Goal: Information Seeking & Learning: Find specific fact

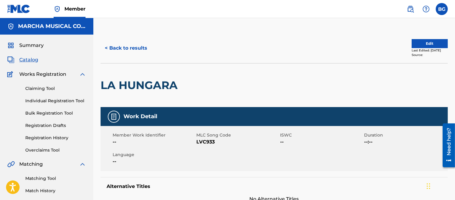
click at [106, 47] on button "< Back to results" at bounding box center [126, 48] width 51 height 15
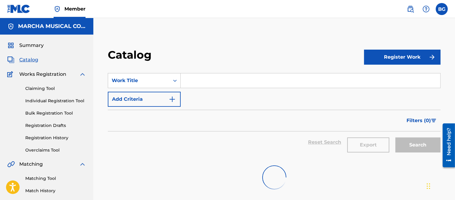
click at [191, 81] on input "Search Form" at bounding box center [311, 81] width 260 height 14
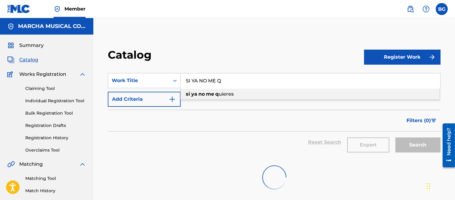
drag, startPoint x: 206, startPoint y: 93, endPoint x: 284, endPoint y: 97, distance: 77.6
click at [206, 93] on strong "me" at bounding box center [210, 94] width 8 height 6
type input "si ya no me quieres"
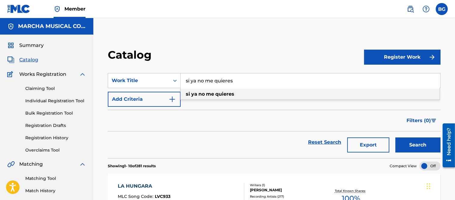
click at [216, 94] on strong "quieres" at bounding box center [224, 94] width 19 height 6
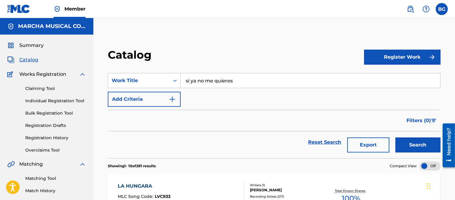
drag, startPoint x: 402, startPoint y: 143, endPoint x: 378, endPoint y: 141, distance: 23.9
click at [402, 143] on button "Search" at bounding box center [418, 145] width 45 height 15
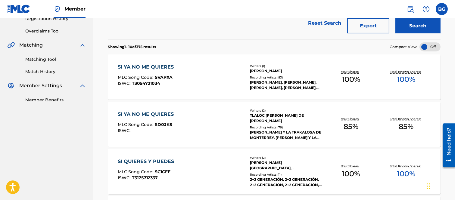
scroll to position [134, 0]
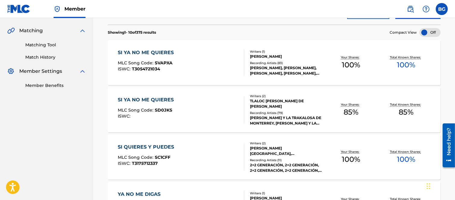
click at [132, 53] on div "SI YA NO ME QUIERES" at bounding box center [147, 52] width 59 height 7
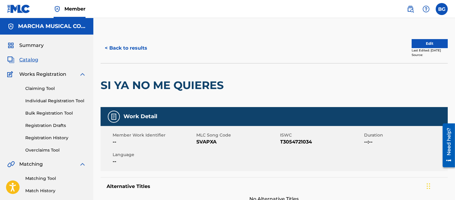
click at [107, 47] on button "< Back to results" at bounding box center [126, 48] width 51 height 15
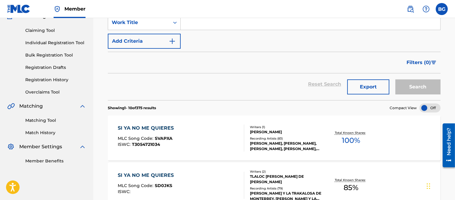
scroll to position [134, 0]
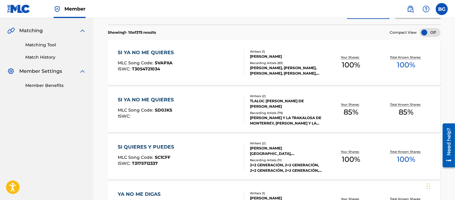
click at [157, 100] on div "SI YA NO ME QUIERES" at bounding box center [147, 99] width 59 height 7
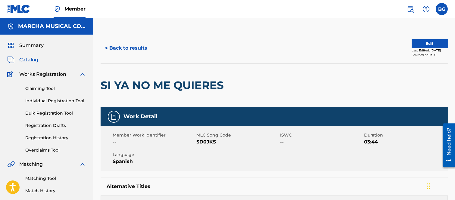
click at [108, 47] on button "< Back to results" at bounding box center [126, 48] width 51 height 15
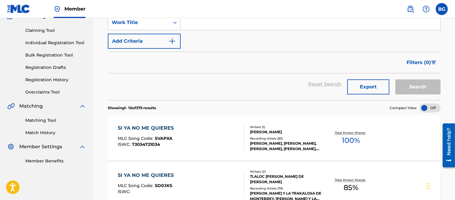
scroll to position [134, 0]
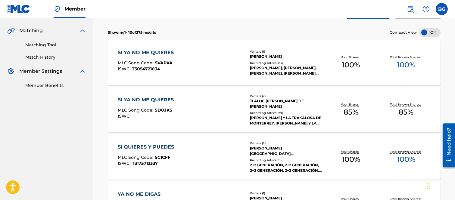
click at [145, 49] on div "SI YA NO ME QUIERES" at bounding box center [147, 52] width 59 height 7
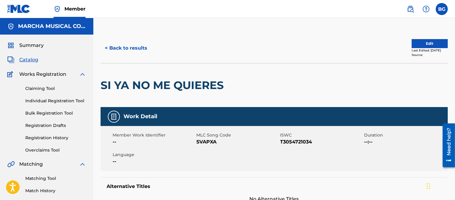
click at [107, 46] on button "< Back to results" at bounding box center [126, 48] width 51 height 15
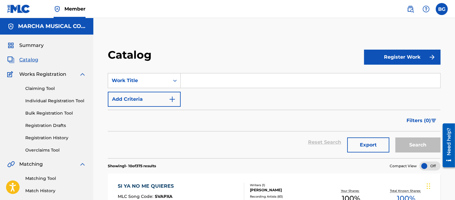
click at [200, 80] on input "Search Form" at bounding box center [311, 81] width 260 height 14
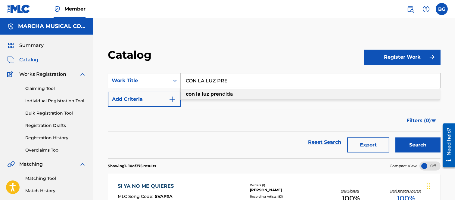
click at [217, 94] on strong "pre" at bounding box center [215, 94] width 8 height 6
type input "con la luz prendida"
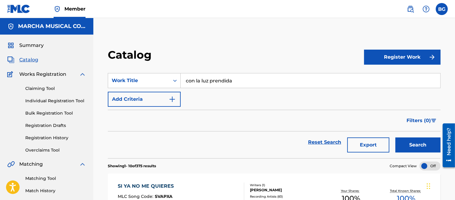
click at [415, 145] on button "Search" at bounding box center [418, 145] width 45 height 15
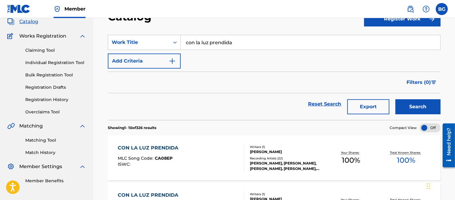
scroll to position [134, 0]
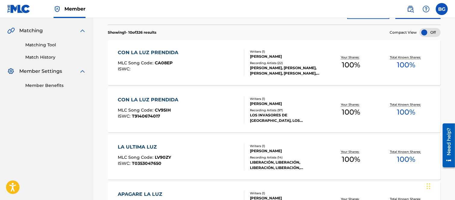
click at [148, 51] on div "CON LA LUZ PRENDIDA" at bounding box center [150, 52] width 64 height 7
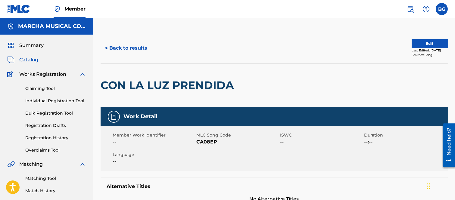
click at [108, 48] on button "< Back to results" at bounding box center [126, 48] width 51 height 15
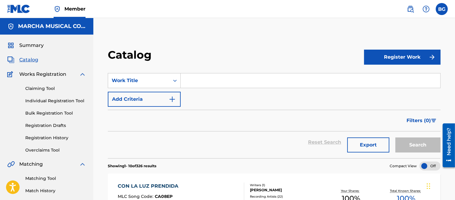
click at [190, 80] on input "Search Form" at bounding box center [311, 81] width 260 height 14
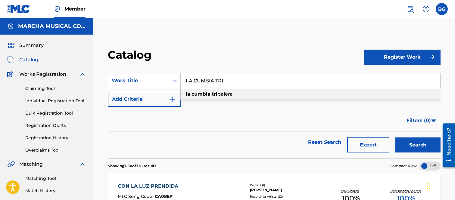
click at [212, 93] on span "Search Form" at bounding box center [211, 94] width 1 height 6
type input "la cumbia tribalera"
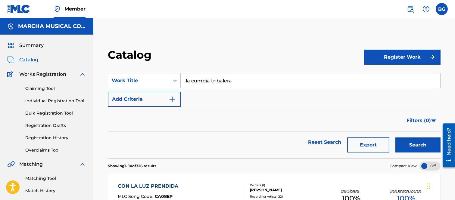
click at [412, 143] on button "Search" at bounding box center [418, 145] width 45 height 15
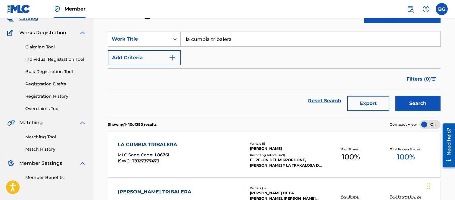
scroll to position [134, 0]
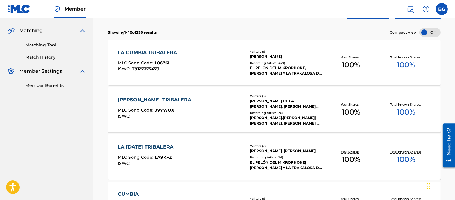
click at [154, 53] on div "LA CUMBIA TRIBALERA" at bounding box center [149, 52] width 62 height 7
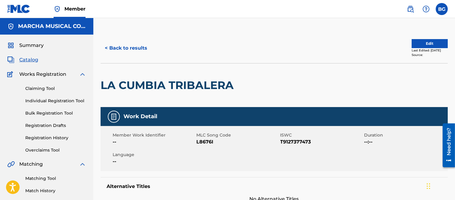
click at [107, 46] on button "< Back to results" at bounding box center [126, 48] width 51 height 15
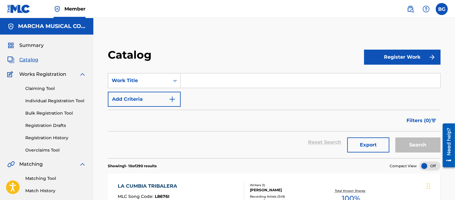
click at [210, 79] on input "Search Form" at bounding box center [311, 81] width 260 height 14
type input "K"
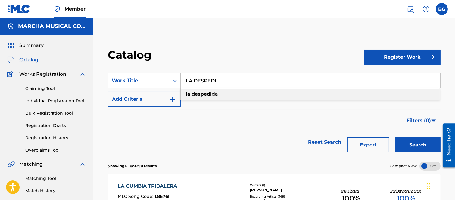
click at [206, 92] on strong "despedi" at bounding box center [202, 94] width 20 height 6
type input "la despedida"
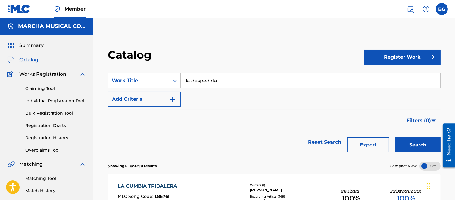
drag, startPoint x: 414, startPoint y: 143, endPoint x: 406, endPoint y: 136, distance: 9.9
click at [413, 143] on button "Search" at bounding box center [418, 145] width 45 height 15
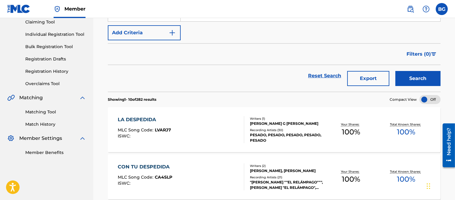
scroll to position [67, 0]
click at [141, 119] on div "LA DESPEDIDA" at bounding box center [144, 119] width 53 height 7
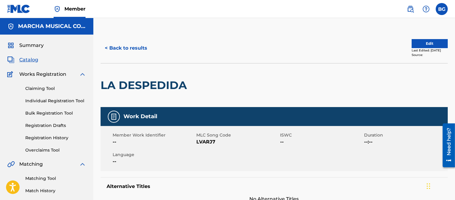
click at [105, 47] on button "< Back to results" at bounding box center [126, 48] width 51 height 15
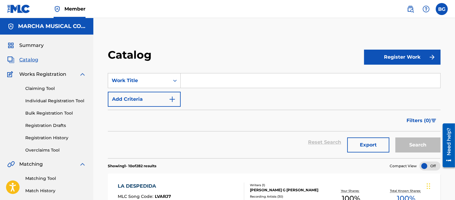
click at [193, 77] on input "Search Form" at bounding box center [311, 81] width 260 height 14
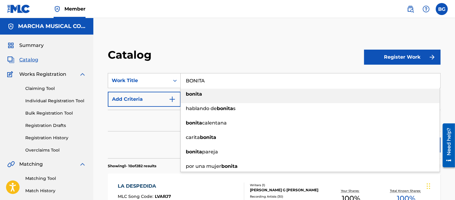
click at [193, 95] on strong "bonita" at bounding box center [194, 94] width 16 height 6
type input "bonita"
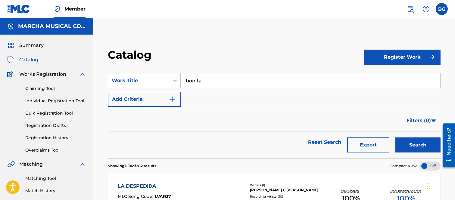
click at [408, 143] on button "Search" at bounding box center [418, 145] width 45 height 15
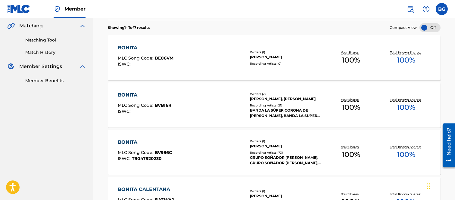
scroll to position [134, 0]
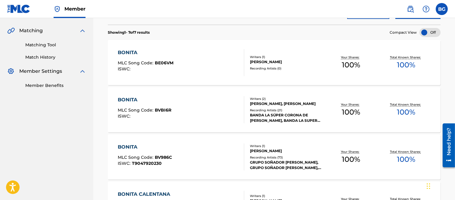
click at [137, 155] on span "MLC Song Code :" at bounding box center [136, 157] width 37 height 5
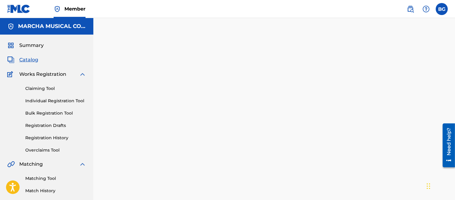
click at [137, 155] on div at bounding box center [274, 131] width 362 height 197
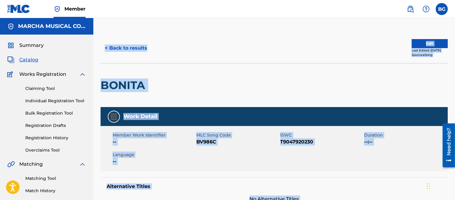
click at [202, 65] on div at bounding box center [188, 86] width 80 height 44
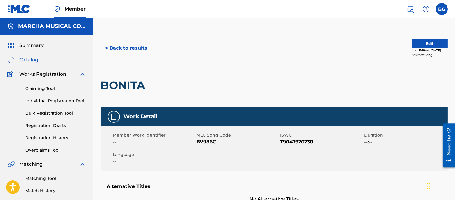
click at [108, 46] on button "< Back to results" at bounding box center [126, 48] width 51 height 15
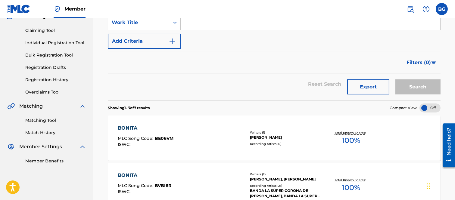
scroll to position [134, 0]
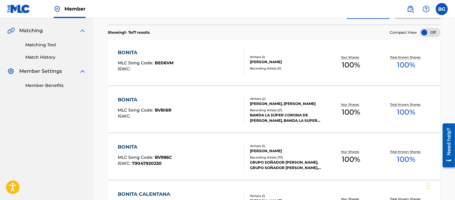
click at [134, 100] on div "BONITA" at bounding box center [145, 99] width 54 height 7
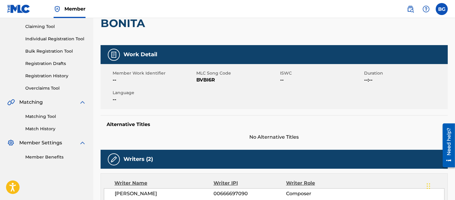
scroll to position [33, 0]
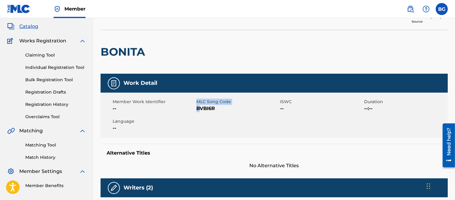
drag, startPoint x: 196, startPoint y: 107, endPoint x: 201, endPoint y: 107, distance: 5.1
click at [201, 107] on div "Member Work Identifier -- MLC Song Code BVBI6R ISWC -- Duration --:-- Language …" at bounding box center [274, 115] width 347 height 45
click at [206, 115] on div "Member Work Identifier -- MLC Song Code BVBI6R ISWC -- Duration --:-- Language …" at bounding box center [274, 115] width 347 height 45
drag, startPoint x: 197, startPoint y: 109, endPoint x: 215, endPoint y: 110, distance: 17.2
click at [215, 110] on span "BVBI6R" at bounding box center [237, 108] width 82 height 7
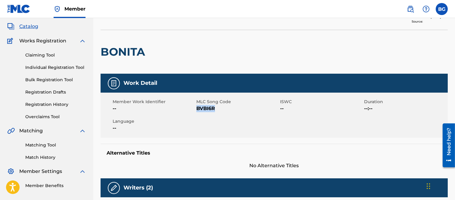
copy span "BVBI6R"
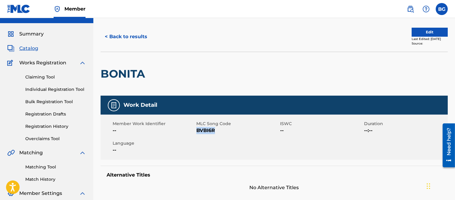
scroll to position [0, 0]
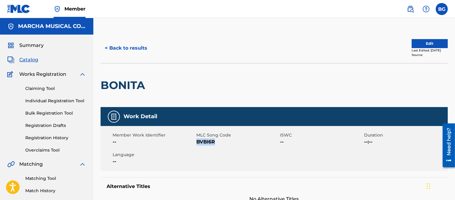
click at [107, 48] on button "< Back to results" at bounding box center [126, 48] width 51 height 15
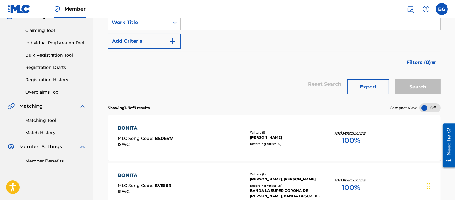
scroll to position [134, 0]
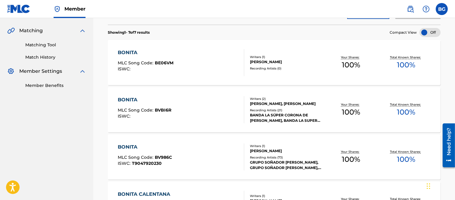
click at [145, 60] on div "BONITA MLC Song Code : BE06VM ISWC :" at bounding box center [146, 62] width 56 height 27
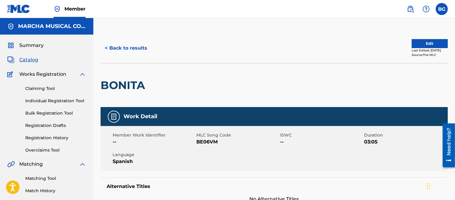
click at [107, 47] on button "< Back to results" at bounding box center [126, 48] width 51 height 15
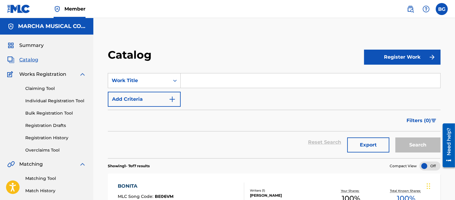
click at [191, 77] on input "Search Form" at bounding box center [311, 81] width 260 height 14
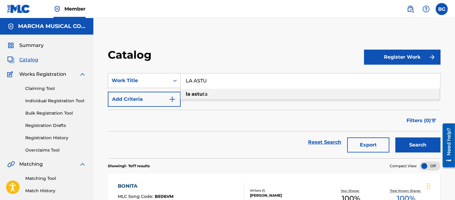
click at [199, 94] on strong "astu" at bounding box center [197, 94] width 11 height 6
type input "la astuta"
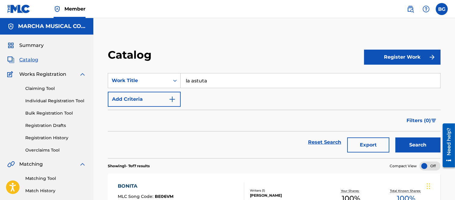
drag, startPoint x: 415, startPoint y: 145, endPoint x: 412, endPoint y: 142, distance: 4.3
click at [415, 145] on button "Search" at bounding box center [418, 145] width 45 height 15
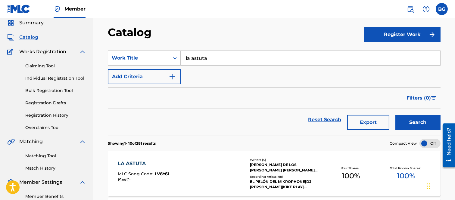
scroll to position [100, 0]
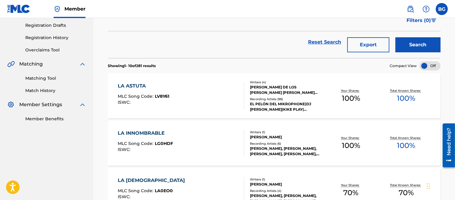
click at [131, 87] on div "LA ASTUTA" at bounding box center [144, 86] width 52 height 7
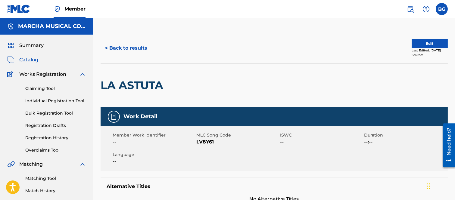
click at [106, 46] on button "< Back to results" at bounding box center [126, 48] width 51 height 15
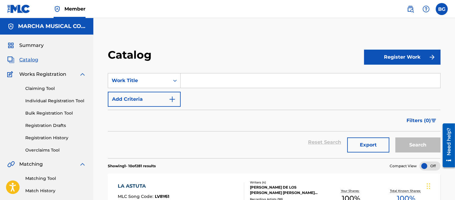
click at [196, 79] on input "Search Form" at bounding box center [311, 81] width 260 height 14
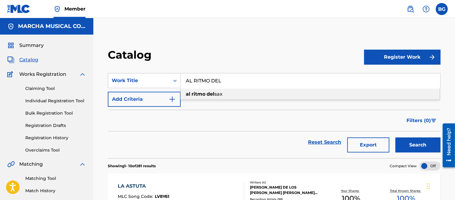
click at [203, 93] on strong "ritmo" at bounding box center [199, 94] width 14 height 6
type input "al ritmo [PERSON_NAME]"
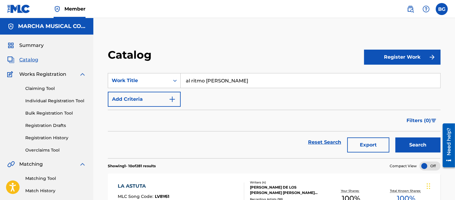
drag, startPoint x: 420, startPoint y: 145, endPoint x: 269, endPoint y: 100, distance: 157.1
click at [419, 145] on button "Search" at bounding box center [418, 145] width 45 height 15
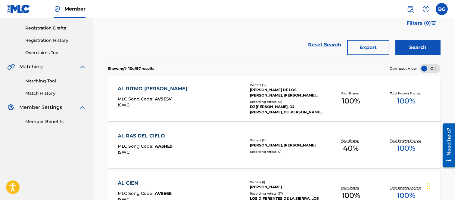
scroll to position [100, 0]
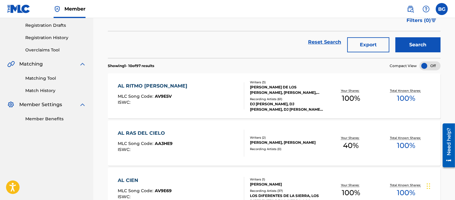
click at [143, 87] on div "AL RITMO [PERSON_NAME]" at bounding box center [154, 86] width 73 height 7
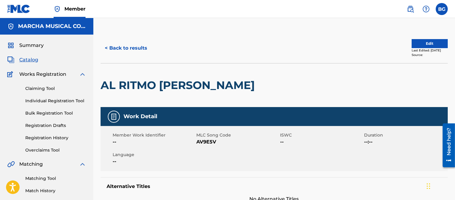
click at [106, 46] on button "< Back to results" at bounding box center [126, 48] width 51 height 15
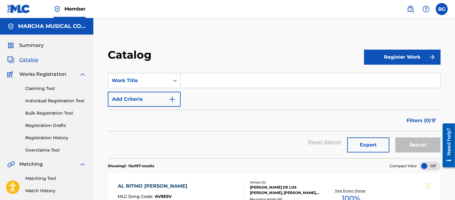
click at [200, 81] on input "Search Form" at bounding box center [311, 81] width 260 height 14
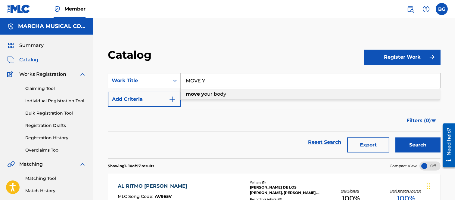
click at [216, 93] on span "our body" at bounding box center [215, 94] width 22 height 6
type input "move your body"
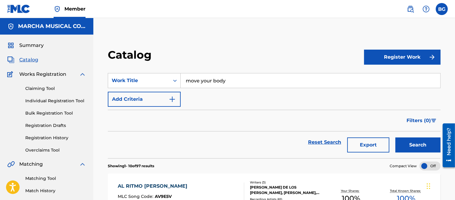
click at [404, 141] on button "Search" at bounding box center [418, 145] width 45 height 15
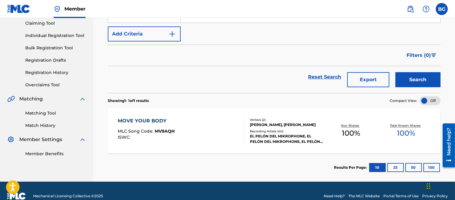
scroll to position [76, 0]
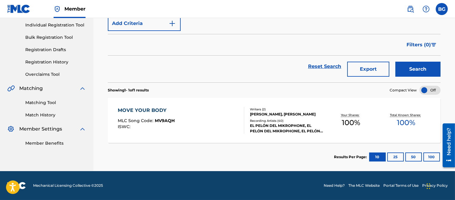
click at [148, 109] on div "MOVE YOUR BODY" at bounding box center [146, 110] width 57 height 7
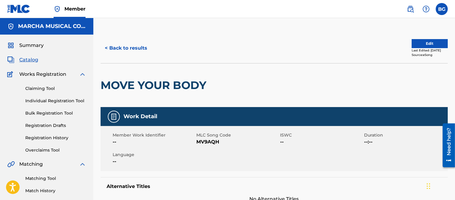
click at [107, 46] on button "< Back to results" at bounding box center [126, 48] width 51 height 15
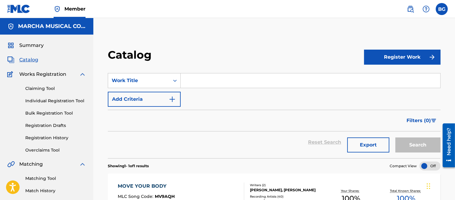
click at [194, 77] on input "Search Form" at bounding box center [311, 81] width 260 height 14
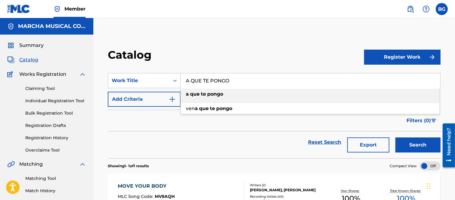
click at [207, 94] on span "Search Form" at bounding box center [206, 94] width 1 height 6
type input "a que te pongo"
click at [407, 143] on button "Search" at bounding box center [418, 145] width 45 height 15
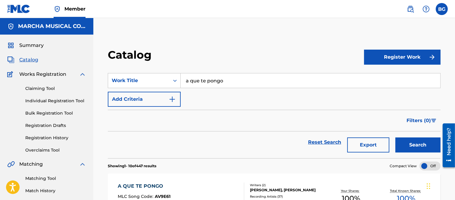
scroll to position [67, 0]
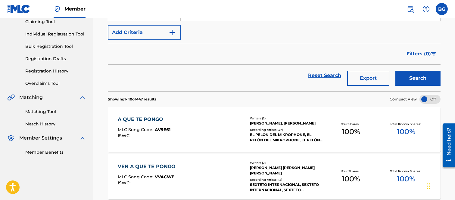
click at [149, 121] on div "A QUE TE PONGO" at bounding box center [144, 119] width 53 height 7
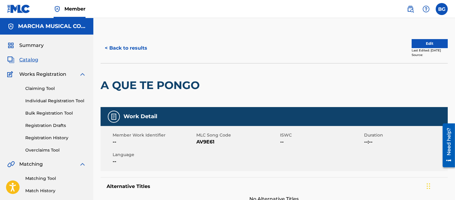
click at [107, 47] on button "< Back to results" at bounding box center [126, 48] width 51 height 15
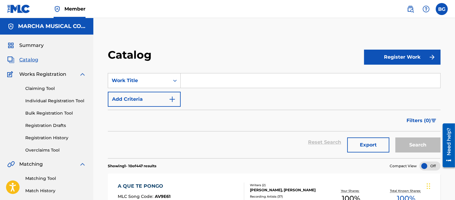
click at [188, 85] on input "Search Form" at bounding box center [311, 81] width 260 height 14
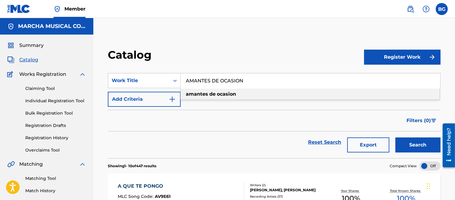
drag, startPoint x: 193, startPoint y: 93, endPoint x: 275, endPoint y: 130, distance: 90.0
click at [192, 93] on strong "amantes" at bounding box center [197, 94] width 22 height 6
type input "amantes de ocasion"
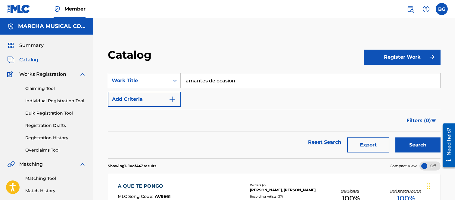
click at [414, 145] on button "Search" at bounding box center [418, 145] width 45 height 15
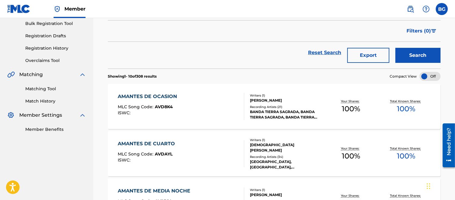
scroll to position [100, 0]
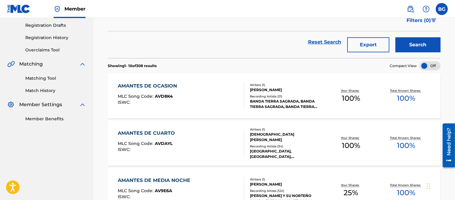
click at [149, 86] on div "AMANTES DE OCASION" at bounding box center [149, 86] width 62 height 7
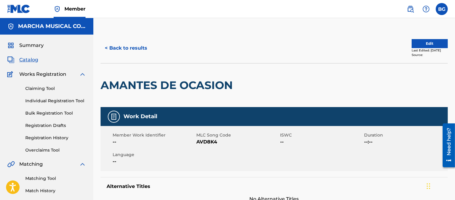
click at [106, 46] on button "< Back to results" at bounding box center [126, 48] width 51 height 15
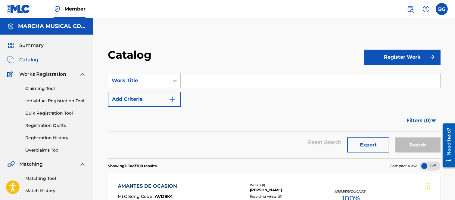
click at [193, 77] on input "Search Form" at bounding box center [311, 81] width 260 height 14
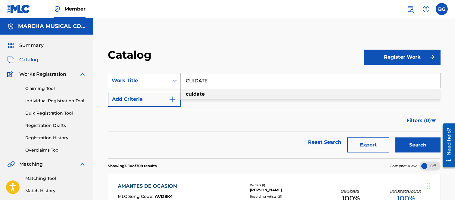
click at [199, 92] on strong "cuidate" at bounding box center [195, 94] width 19 height 6
type input "cuidate"
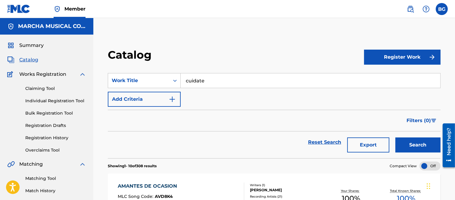
drag, startPoint x: 420, startPoint y: 143, endPoint x: 331, endPoint y: 106, distance: 95.8
click at [419, 143] on button "Search" at bounding box center [418, 145] width 45 height 15
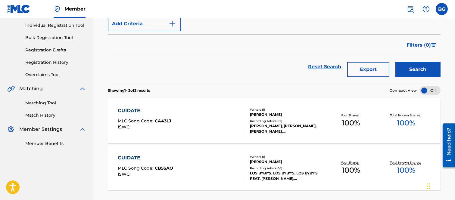
scroll to position [123, 0]
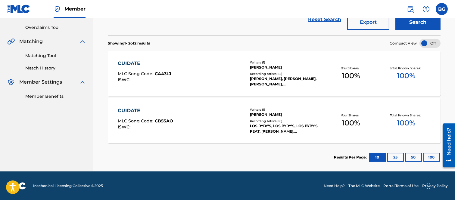
click at [131, 62] on div "CUIDATE" at bounding box center [145, 63] width 54 height 7
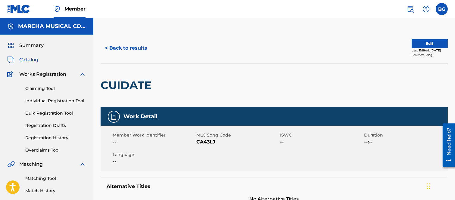
click at [106, 48] on button "< Back to results" at bounding box center [126, 48] width 51 height 15
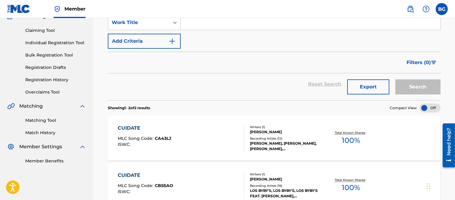
scroll to position [107, 0]
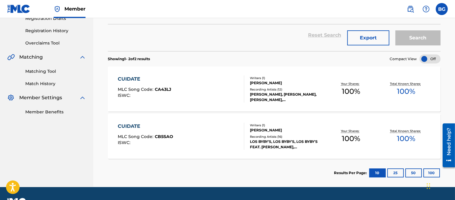
click at [441, 6] on label at bounding box center [442, 9] width 12 height 12
click at [442, 9] on input "BG Bertha Alicia Garza [EMAIL_ADDRESS][PERSON_NAME][DOMAIN_NAME] Notification P…" at bounding box center [442, 9] width 0 height 0
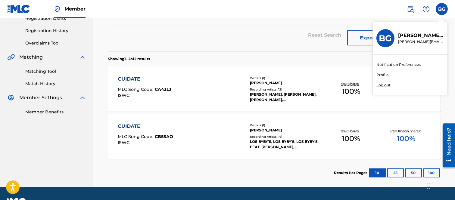
click at [383, 84] on p "Log out" at bounding box center [384, 85] width 14 height 5
click at [442, 9] on input "BG Bertha Alicia Garza [EMAIL_ADDRESS][PERSON_NAME][DOMAIN_NAME] Notification P…" at bounding box center [442, 9] width 0 height 0
